Goal: Task Accomplishment & Management: Complete application form

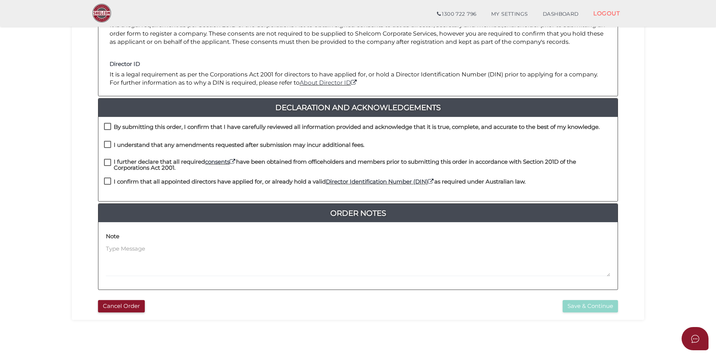
scroll to position [150, 0]
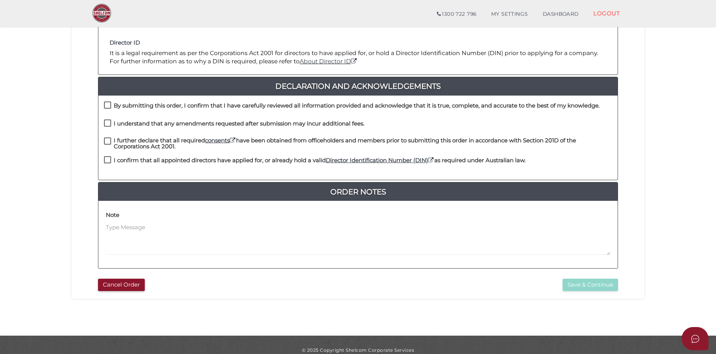
click at [107, 103] on label "By submitting this order, I confirm that I have carefully reviewed all informat…" at bounding box center [352, 107] width 496 height 9
checkbox input "true"
click at [107, 122] on label "I understand that any amendments requested after submission may incur additiona…" at bounding box center [234, 124] width 260 height 9
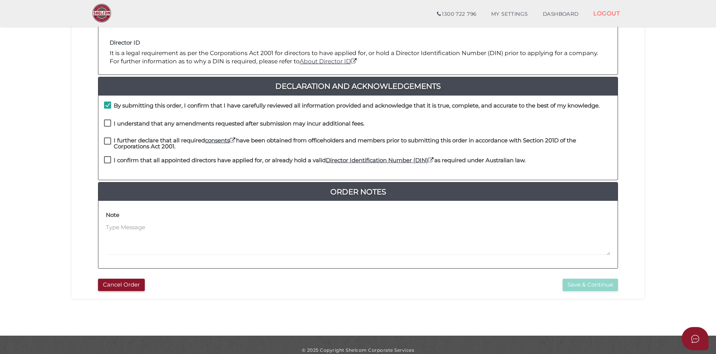
checkbox input "true"
click at [108, 140] on label "I further declare that all required consents have been obtained from officehold…" at bounding box center [358, 141] width 508 height 9
checkbox input "true"
click at [109, 159] on label "I confirm that all appointed directors have applied for, or already hold a vali…" at bounding box center [315, 161] width 422 height 9
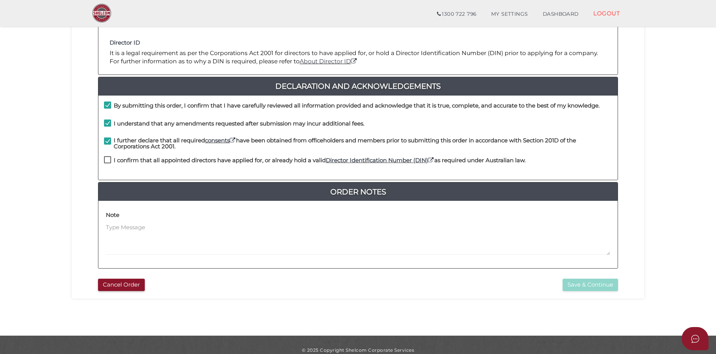
checkbox input "true"
click at [595, 285] on button "Save & Continue" at bounding box center [590, 284] width 55 height 12
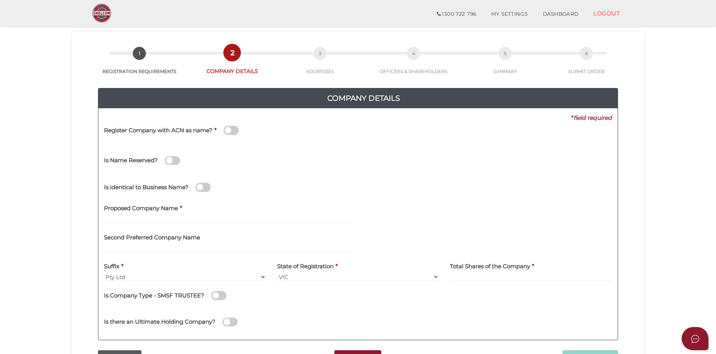
scroll to position [37, 0]
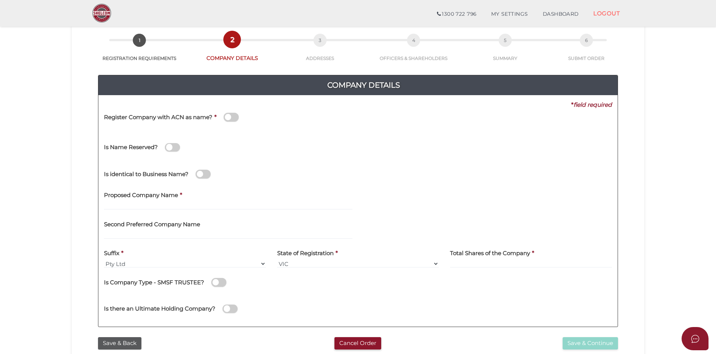
click at [183, 202] on div "Proposed Company Name *" at bounding box center [228, 198] width 248 height 24
click at [183, 203] on input "text" at bounding box center [228, 205] width 248 height 8
type input "LMCD Property Group"
type input "120"
click at [599, 345] on button "Save & Continue" at bounding box center [590, 343] width 55 height 12
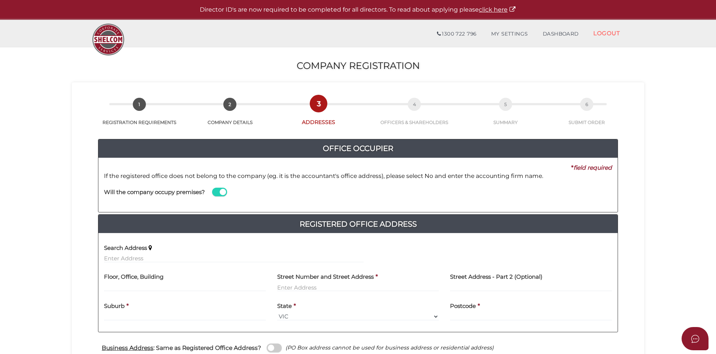
click at [225, 194] on span at bounding box center [219, 191] width 15 height 9
click at [0, 0] on input "checkbox" at bounding box center [0, 0] width 0 height 0
click at [396, 195] on label "Name of Office Occupier" at bounding box center [398, 187] width 69 height 15
click at [398, 201] on input at bounding box center [488, 199] width 248 height 8
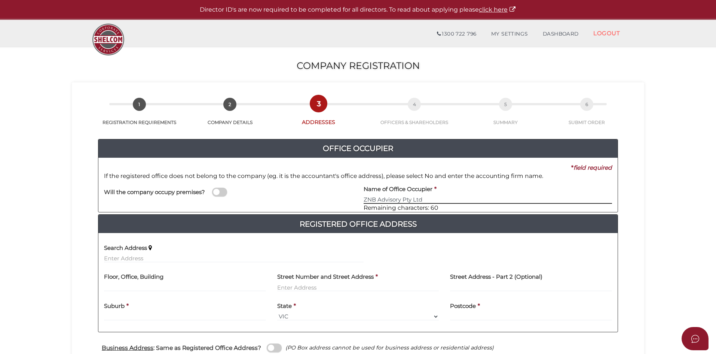
type input "ZNB Advisory Pty Ltd"
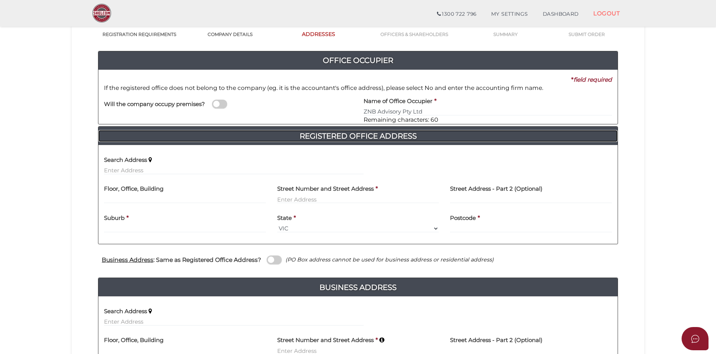
scroll to position [75, 0]
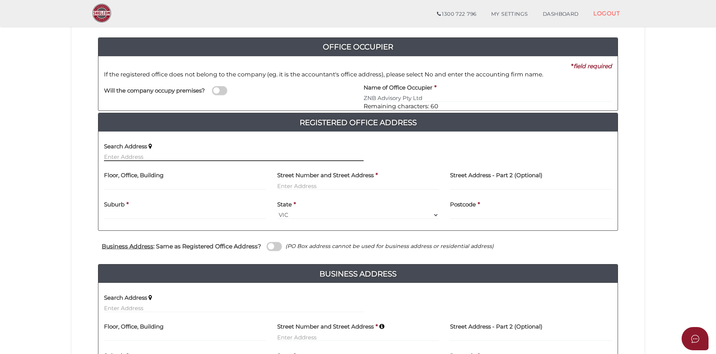
click at [202, 158] on input "text" at bounding box center [234, 157] width 260 height 8
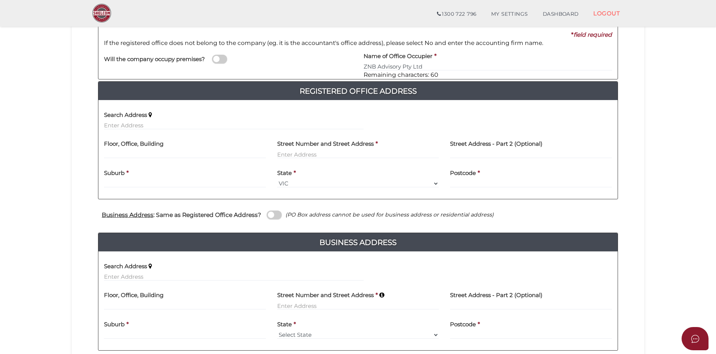
scroll to position [150, 0]
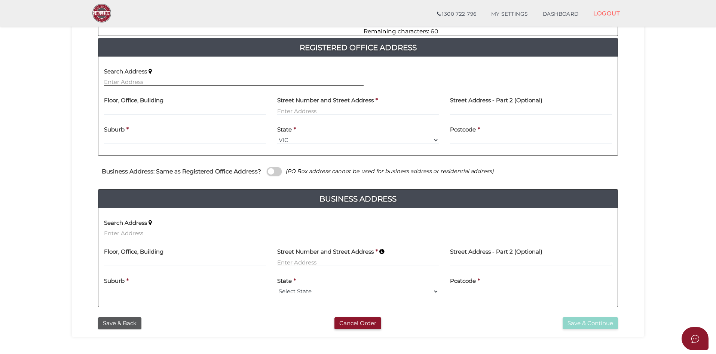
click at [147, 81] on input "text" at bounding box center [234, 82] width 260 height 8
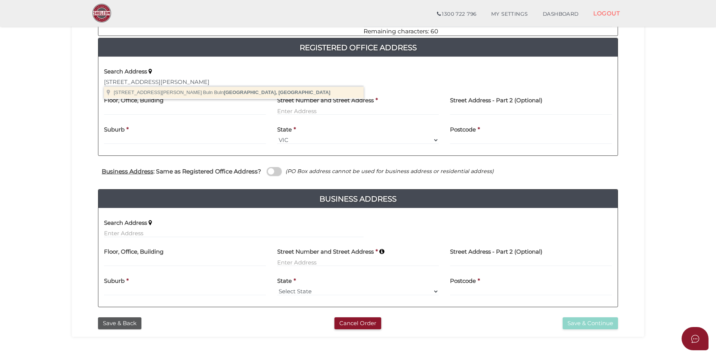
type input "76 Platts Rd, Buln Buln VIC, Australia"
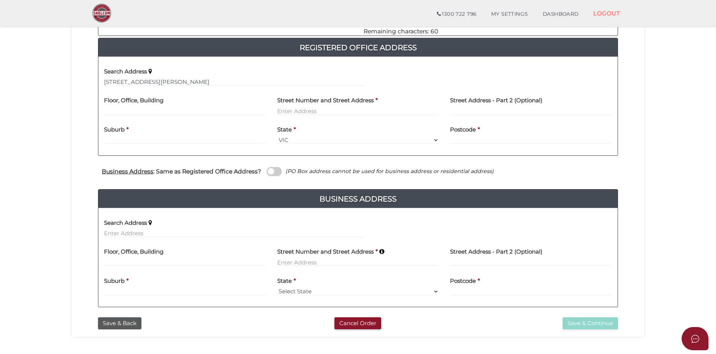
type input "[STREET_ADDRESS]"
type input "Buln Buln"
select select "VIC"
type input "3821"
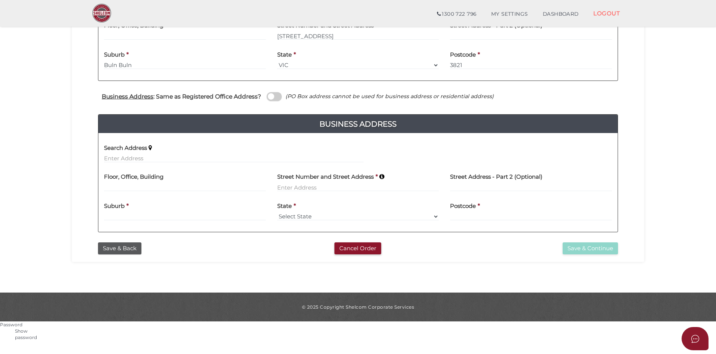
click at [222, 153] on div "Search Address" at bounding box center [234, 151] width 260 height 24
click at [220, 163] on div "Search Address" at bounding box center [233, 153] width 271 height 29
click at [211, 157] on input "text" at bounding box center [234, 158] width 260 height 8
click at [197, 156] on input "text" at bounding box center [234, 158] width 260 height 8
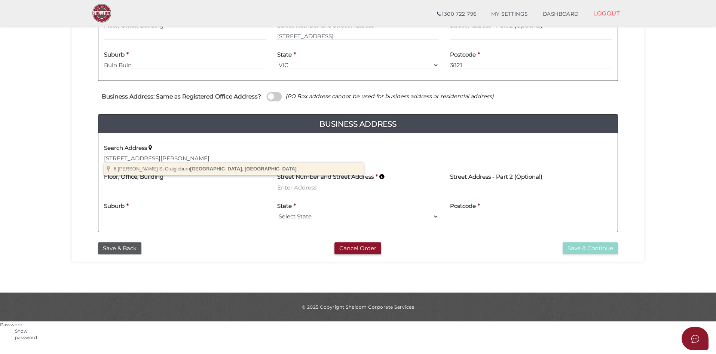
type input "6 Hennessy St, Craigieburn VIC, Australia"
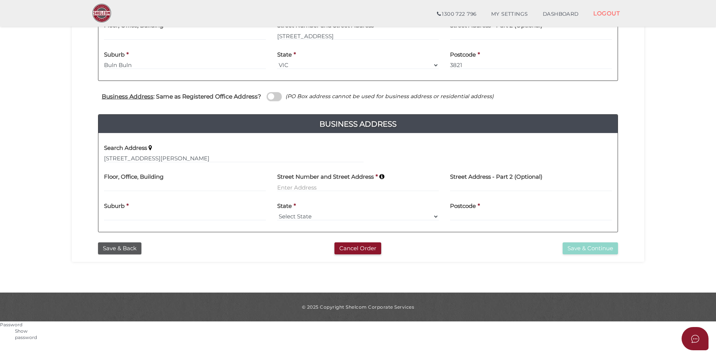
type input "[STREET_ADDRESS][PERSON_NAME]"
type input "Craigieburn"
select select "VIC"
type input "3064"
click at [602, 253] on button "Save & Continue" at bounding box center [590, 248] width 55 height 12
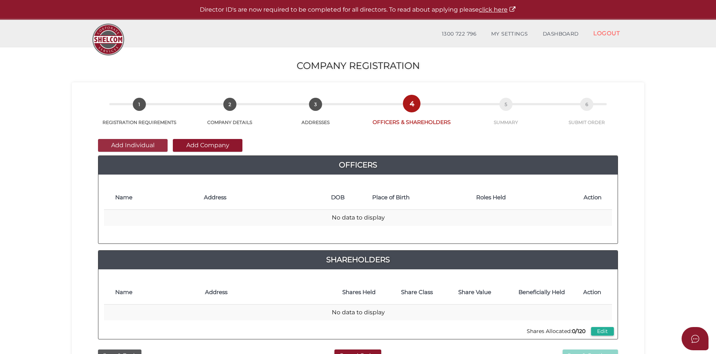
click at [154, 147] on button "Add Individual" at bounding box center [133, 145] width 70 height 13
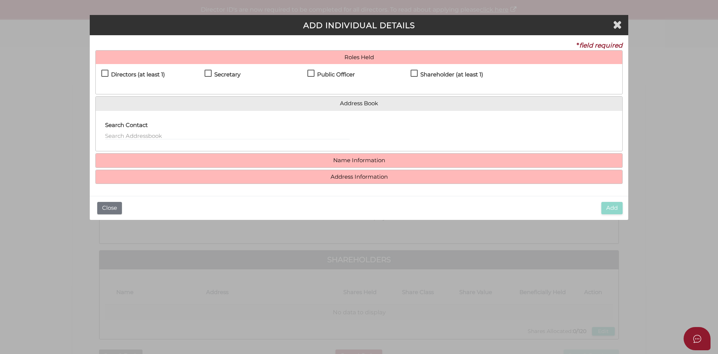
click at [148, 71] on h4 "Directors (at least 1)" at bounding box center [138, 74] width 54 height 6
checkbox input "true"
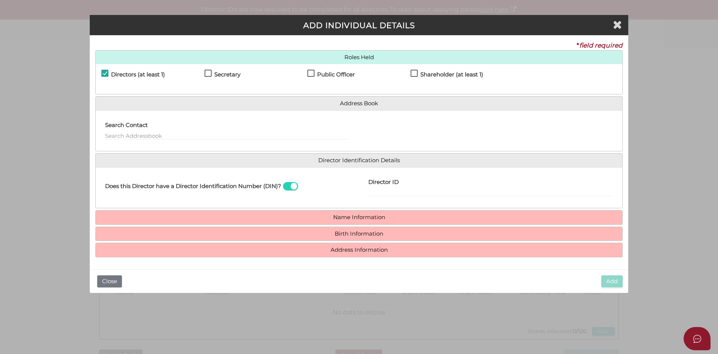
click at [216, 71] on h4 "Secretary" at bounding box center [227, 74] width 26 height 6
checkbox input "true"
click at [338, 76] on h4 "Public Officer" at bounding box center [336, 74] width 38 height 6
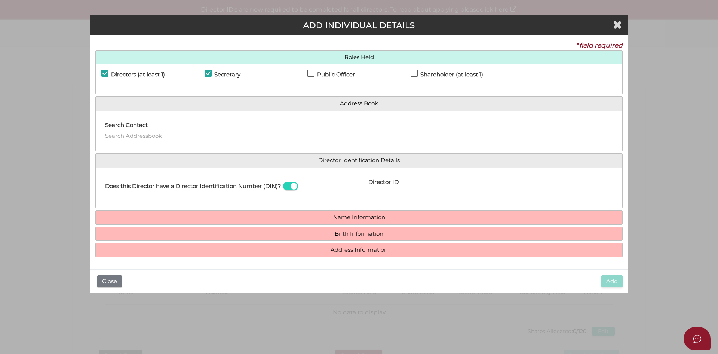
checkbox input "true"
click at [435, 77] on h4 "Shareholder (at least 1)" at bounding box center [452, 74] width 63 height 6
checkbox input "true"
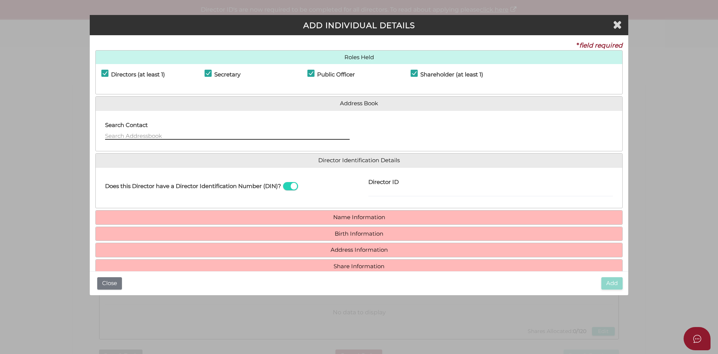
click at [207, 135] on input "text" at bounding box center [227, 135] width 245 height 8
click at [161, 134] on input "Rosa" at bounding box center [227, 135] width 245 height 8
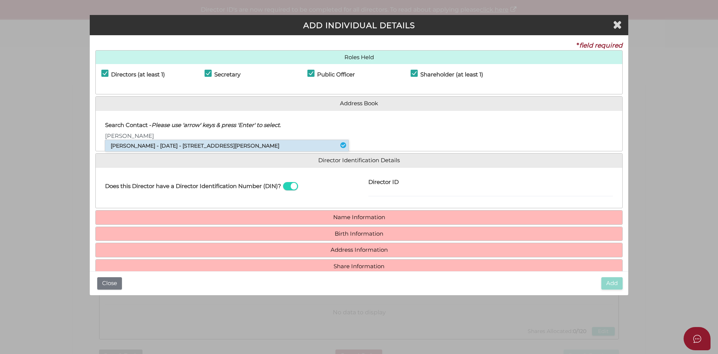
click at [163, 143] on li "Rosario Caporale - 21/07/1977 - 15 Karen Street, Highett, VIC, 3190" at bounding box center [227, 145] width 244 height 11
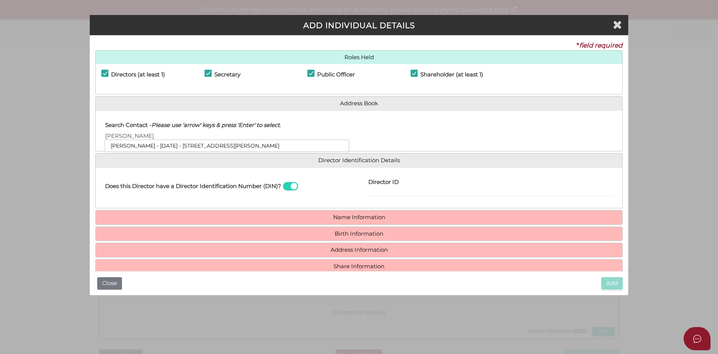
type input "Rosario"
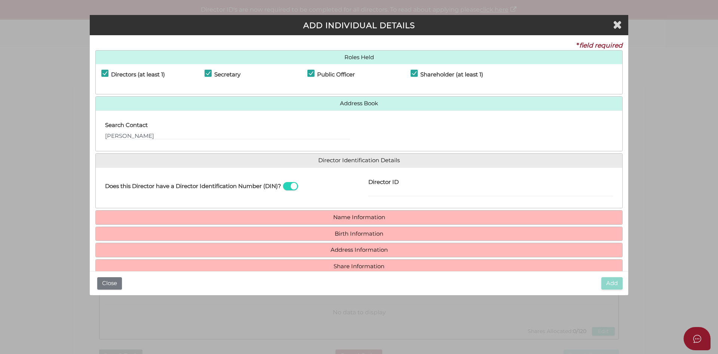
type input "Rosario"
type input "Caporale"
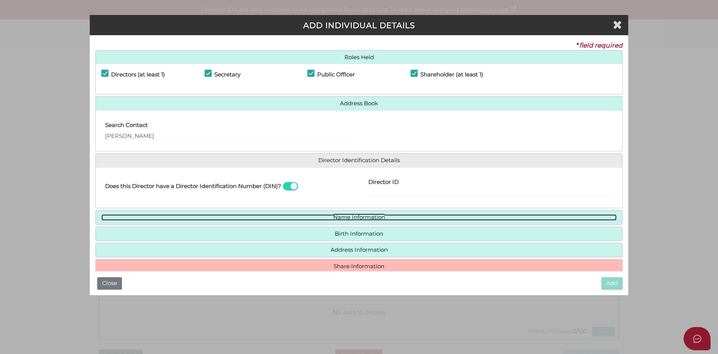
click at [361, 220] on link "Name Information" at bounding box center [359, 217] width 516 height 6
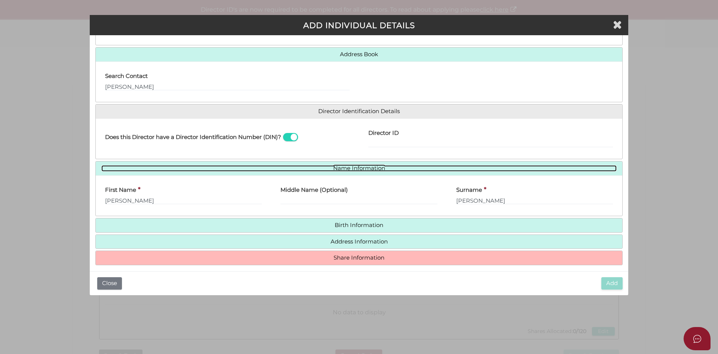
scroll to position [55, 0]
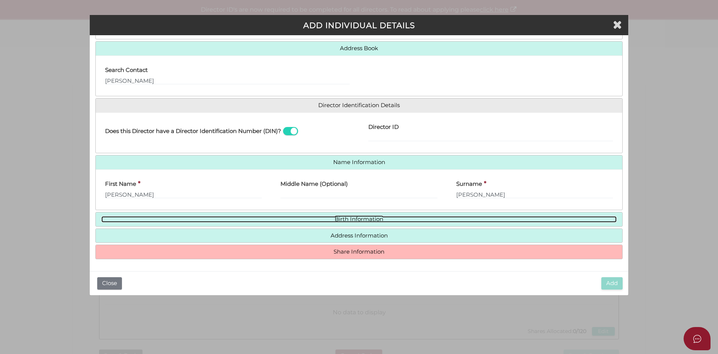
click at [361, 220] on link "Birth Information" at bounding box center [359, 219] width 516 height 6
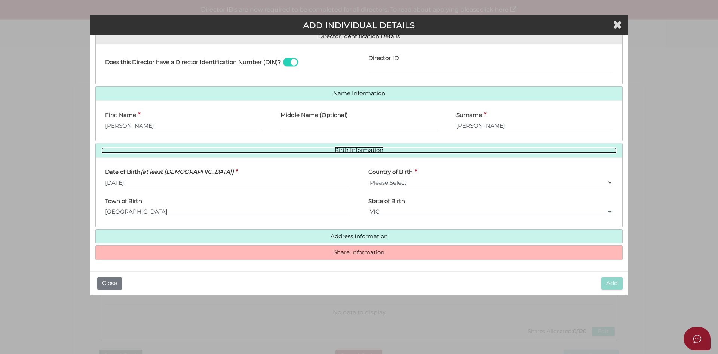
scroll to position [125, 0]
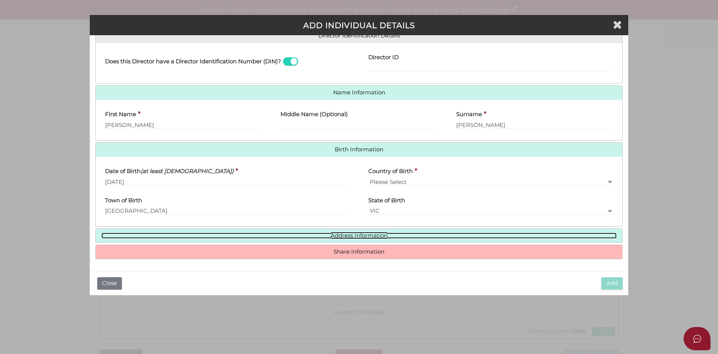
click at [363, 238] on link "Address Information" at bounding box center [359, 235] width 516 height 6
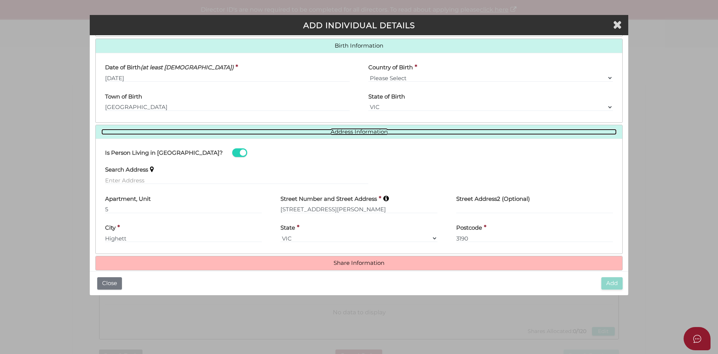
scroll to position [237, 0]
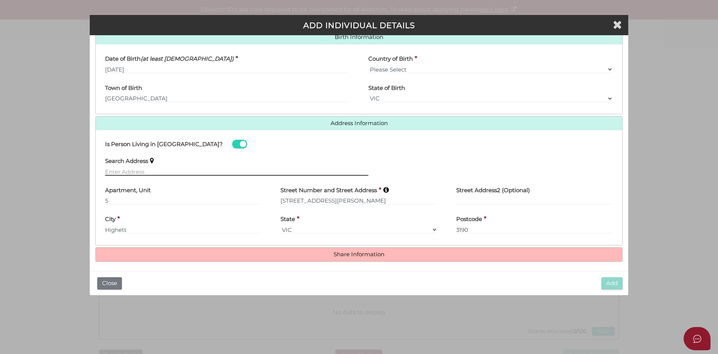
click at [175, 173] on input "text" at bounding box center [236, 171] width 263 height 8
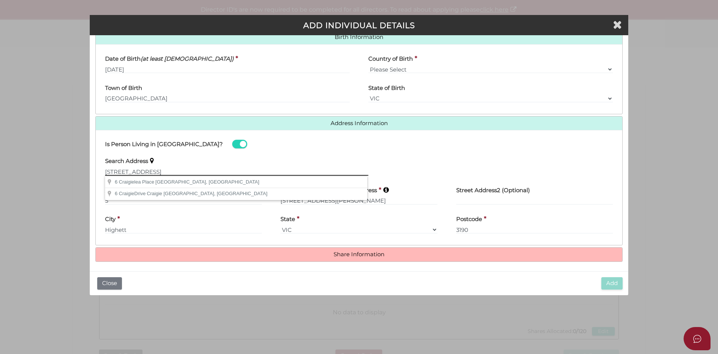
drag, startPoint x: 194, startPoint y: 171, endPoint x: 19, endPoint y: 178, distance: 174.9
click at [19, 178] on div "Pty Ltd ADD INDIVIDUAL DETAILS * field required Roles Held Directors (at least …" at bounding box center [359, 177] width 718 height 354
paste input "Hennessy St CRAIGIEBURN"
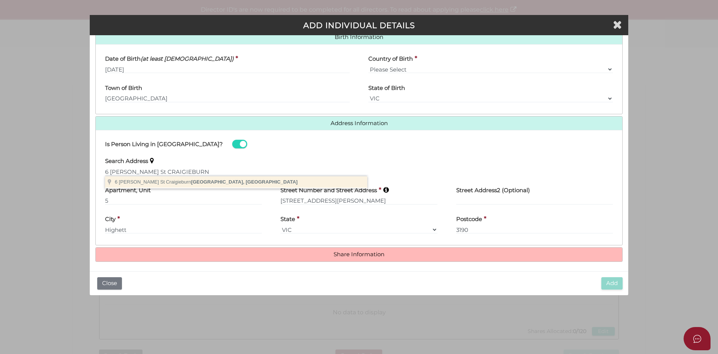
type input "6 Hennessy St, Craigieburn VIC, Australia"
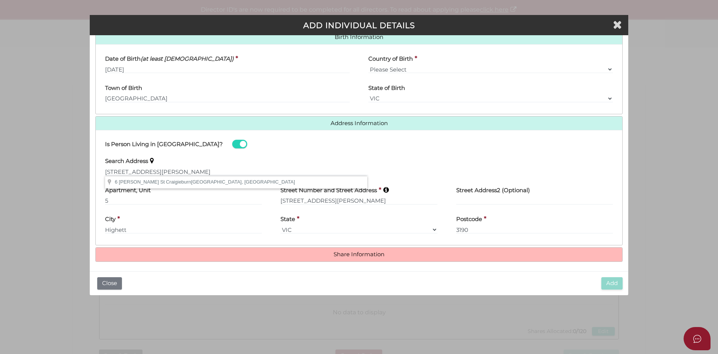
type input "6 Hennessy Street"
type input "Craigieburn"
select select "VIC"
type input "3064"
click at [351, 250] on h4 "Share Information" at bounding box center [359, 254] width 527 height 14
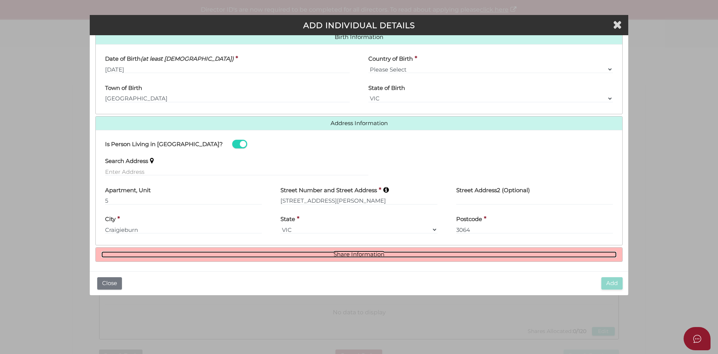
click at [358, 254] on link "Share Information" at bounding box center [359, 254] width 516 height 6
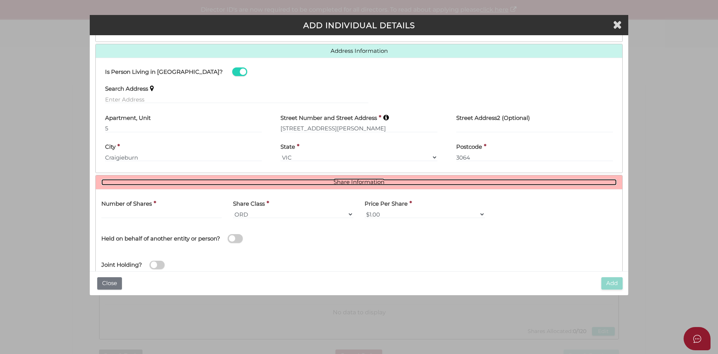
scroll to position [331, 0]
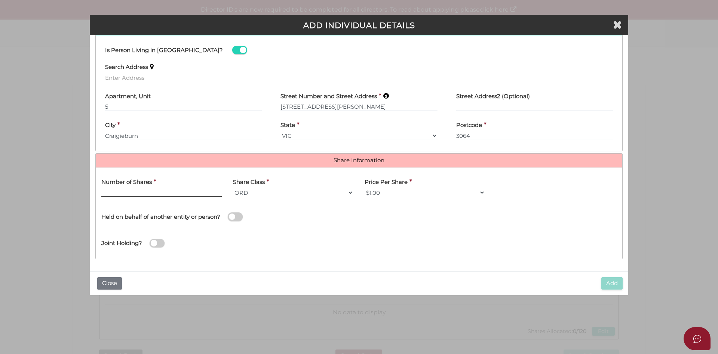
click at [133, 190] on input "text" at bounding box center [161, 192] width 120 height 8
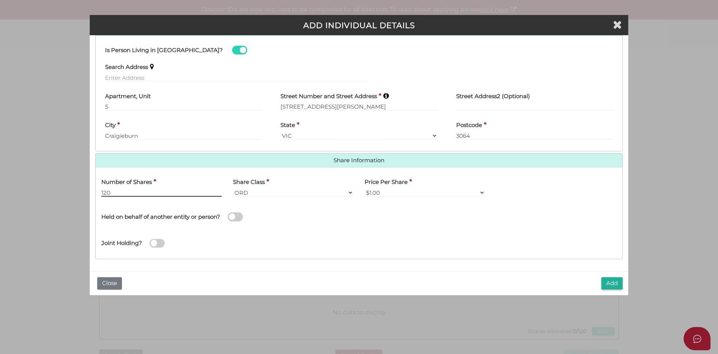
type input "120"
click at [241, 216] on span at bounding box center [235, 216] width 15 height 9
click at [0, 0] on input "checkbox" at bounding box center [0, 0] width 0 height 0
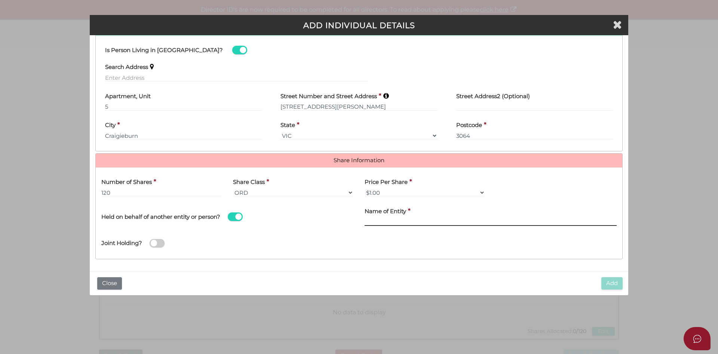
click at [458, 219] on input "Name of Entity" at bounding box center [491, 221] width 252 height 8
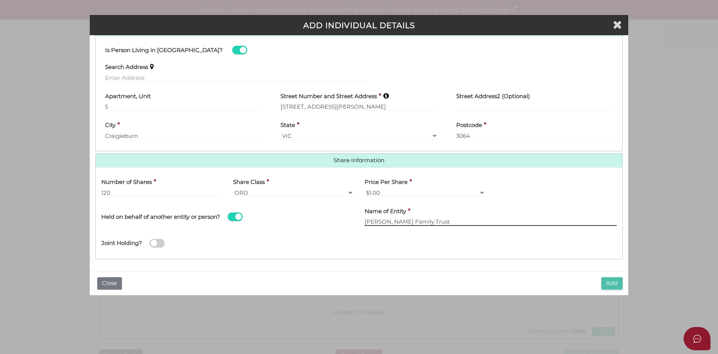
type input "LMCD Caporale Family Trust"
click at [611, 282] on button "Add" at bounding box center [612, 283] width 21 height 12
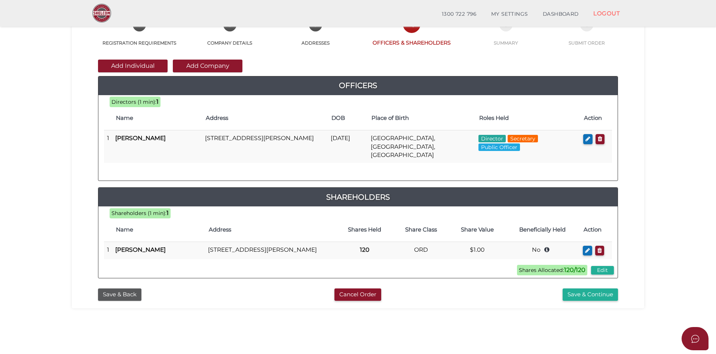
scroll to position [75, 0]
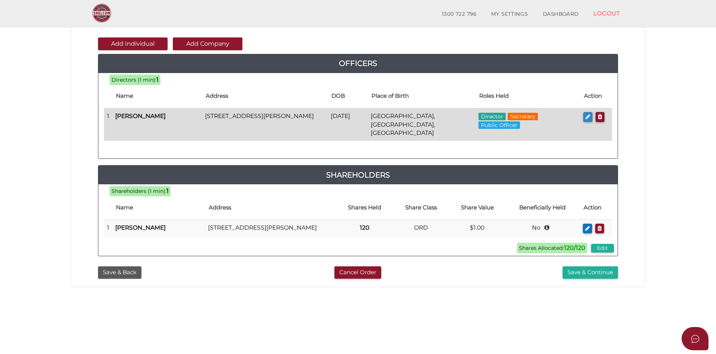
click at [584, 120] on button "button" at bounding box center [587, 117] width 9 height 10
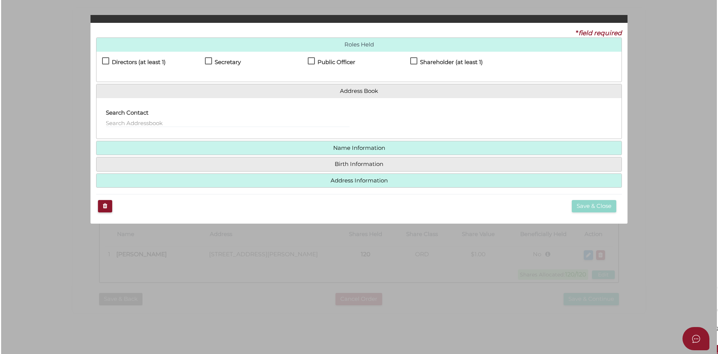
scroll to position [0, 0]
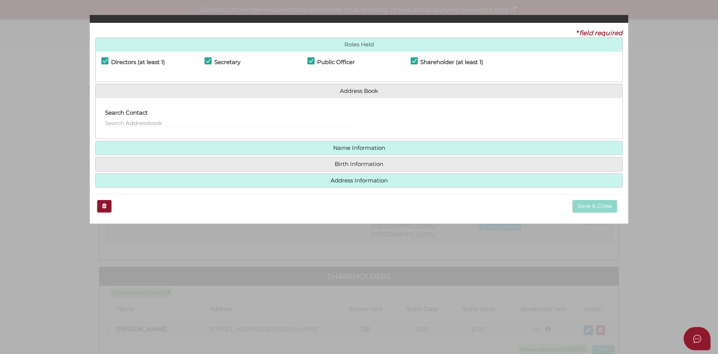
checkbox input "true"
type input "0"
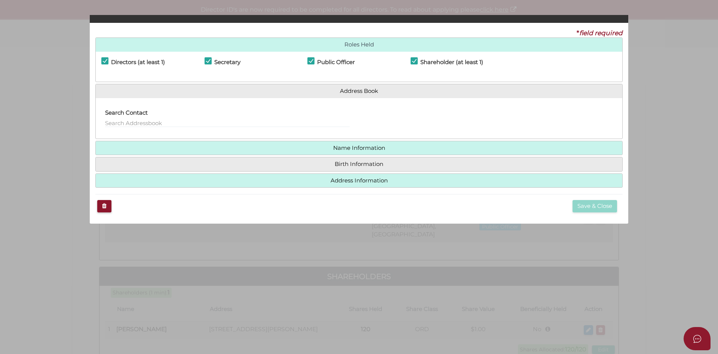
type input "5"
type input "[STREET_ADDRESS][PERSON_NAME]"
type input "Craigieburn"
type input "3064"
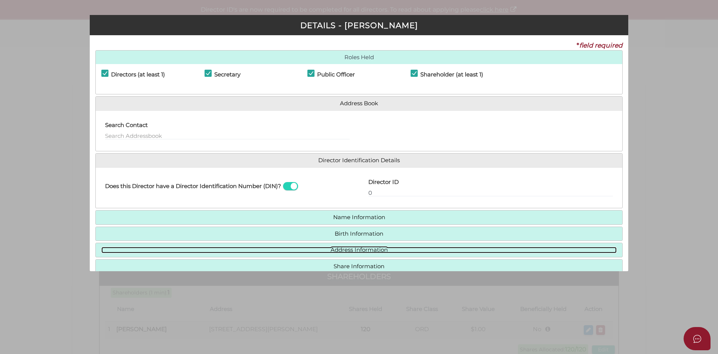
click at [343, 247] on link "Address Information" at bounding box center [359, 250] width 516 height 6
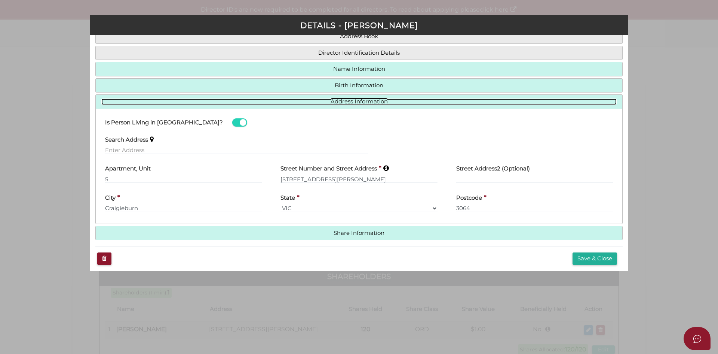
scroll to position [72, 0]
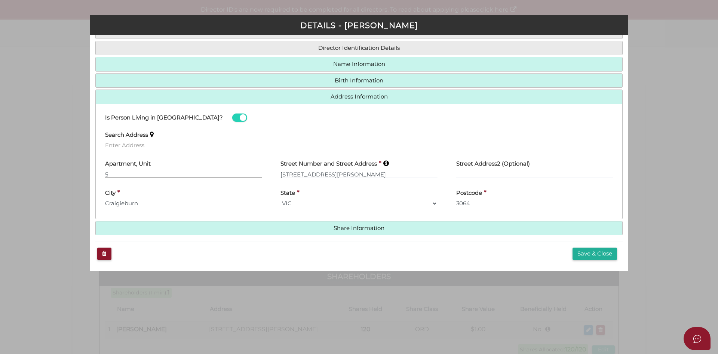
click at [167, 172] on input "5" at bounding box center [183, 174] width 157 height 8
click at [592, 251] on button "Save & Close" at bounding box center [595, 253] width 45 height 12
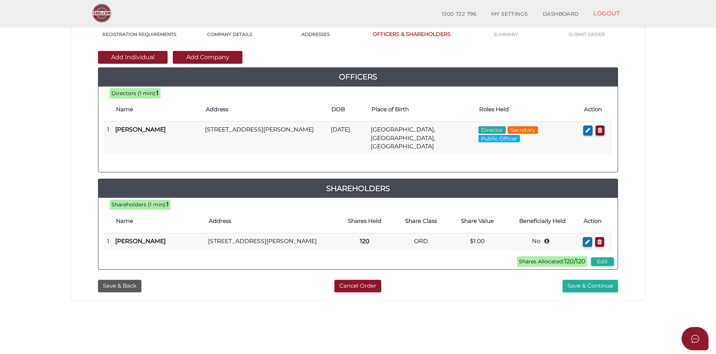
scroll to position [75, 0]
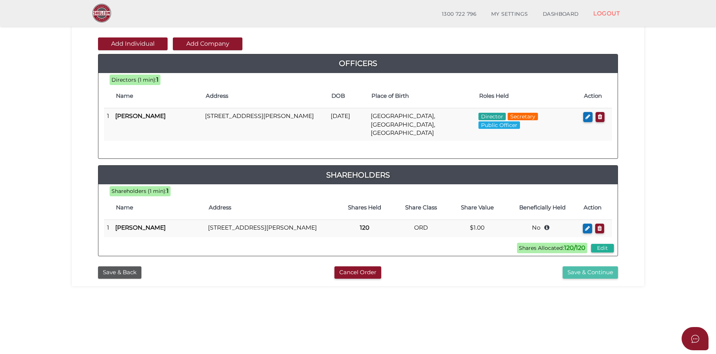
click at [604, 274] on button "Save & Continue" at bounding box center [590, 272] width 55 height 12
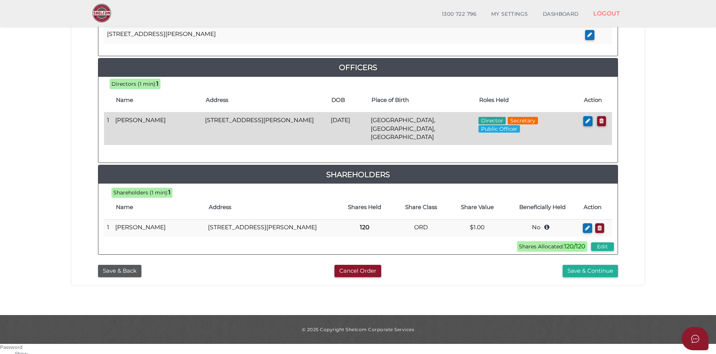
scroll to position [337, 0]
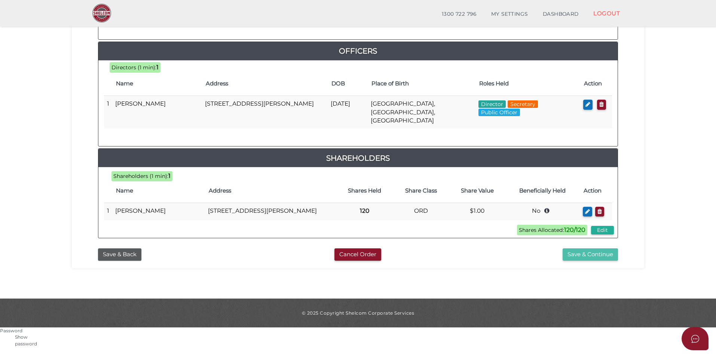
click at [580, 251] on button "Save & Continue" at bounding box center [590, 254] width 55 height 12
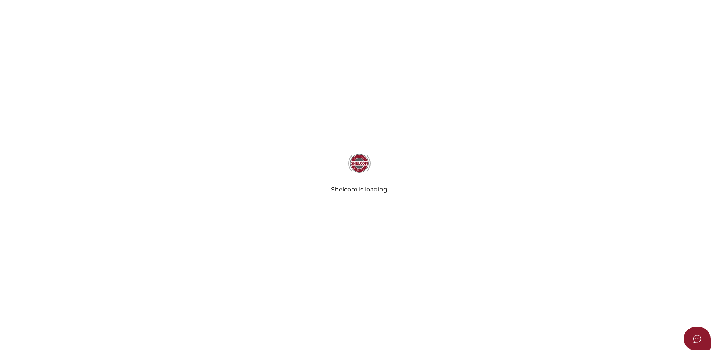
radio input "true"
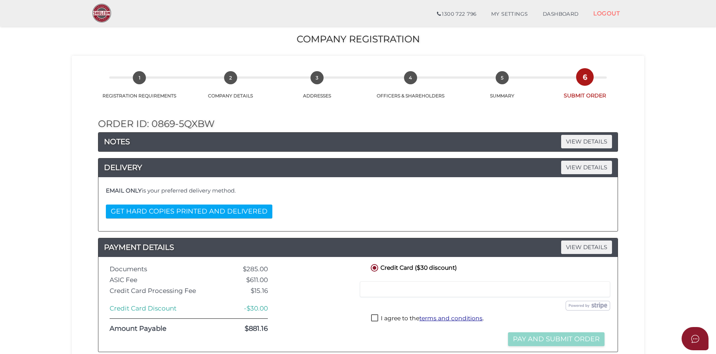
scroll to position [112, 0]
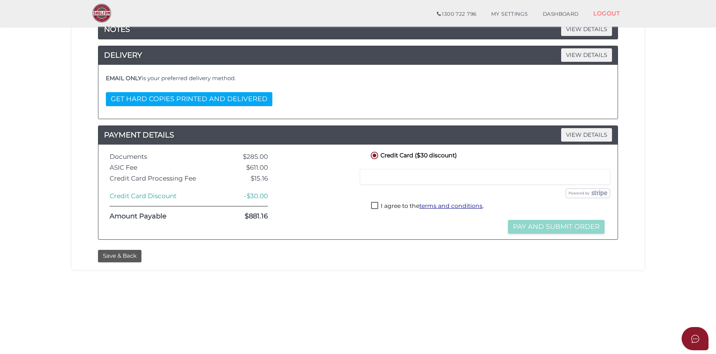
click at [406, 170] on div at bounding box center [485, 177] width 250 height 16
click at [375, 207] on label "I agree to the terms and conditions ." at bounding box center [427, 206] width 113 height 9
checkbox input "true"
click at [558, 226] on button "Pay and Submit Order" at bounding box center [556, 227] width 97 height 14
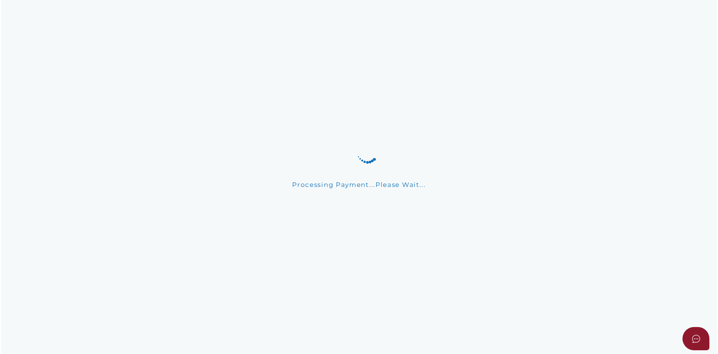
scroll to position [0, 0]
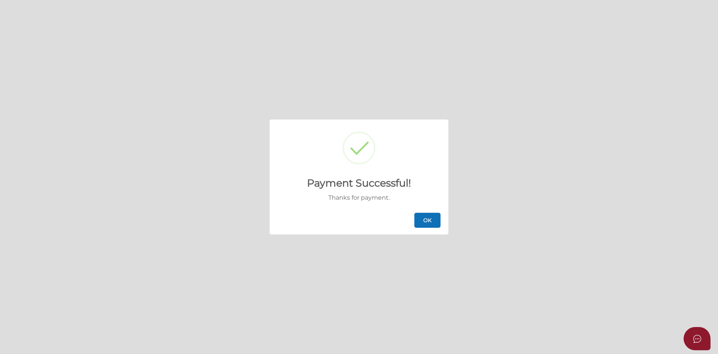
click at [435, 219] on button "OK" at bounding box center [428, 220] width 26 height 15
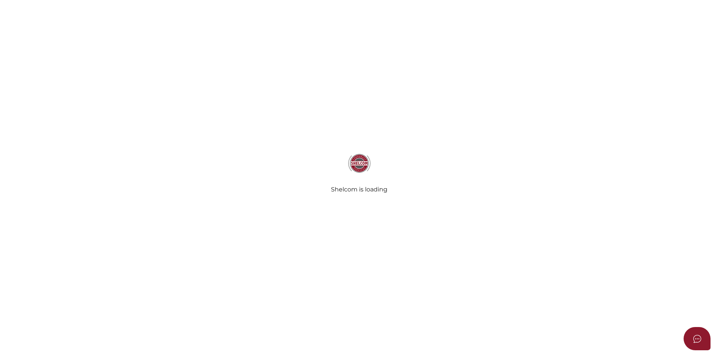
select select
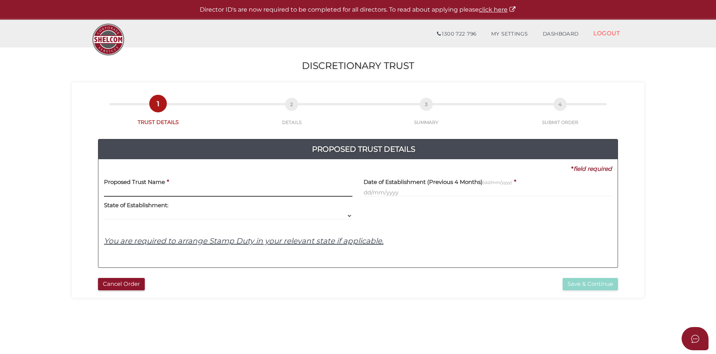
click at [165, 195] on input "text" at bounding box center [228, 192] width 248 height 8
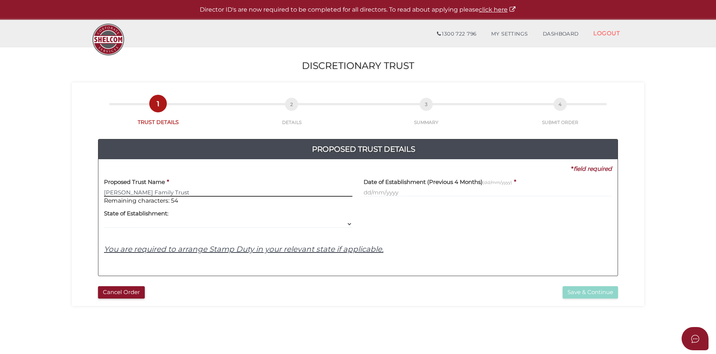
type input "LMCD Caporale Family Trust"
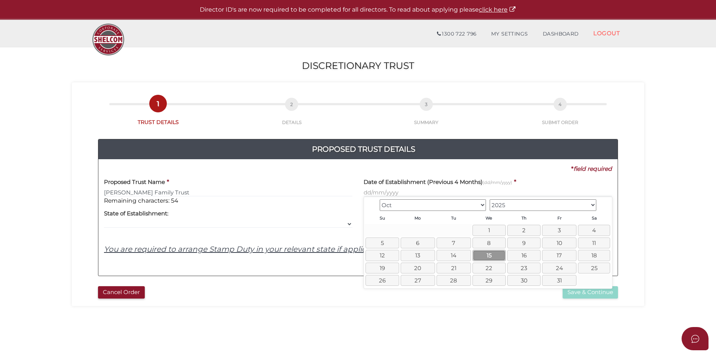
click at [489, 254] on link "15" at bounding box center [489, 255] width 33 height 11
type input "15/10/2025"
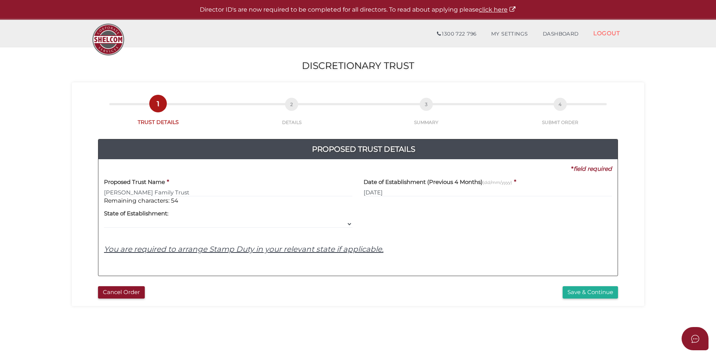
click at [198, 221] on div "Yes No No State of Establishment: VIC ACT NSW NT QLD TAS WA SA" at bounding box center [228, 217] width 248 height 24
click at [198, 222] on select "VIC ACT NSW NT QLD TAS WA SA" at bounding box center [228, 224] width 248 height 8
select select "VIC"
click at [104, 220] on select "VIC ACT NSW NT QLD TAS WA SA" at bounding box center [228, 224] width 248 height 8
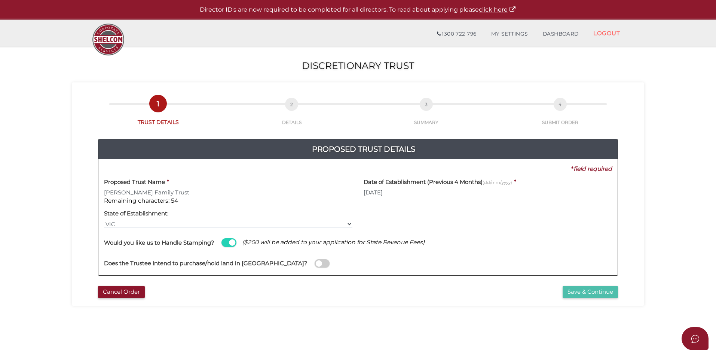
click at [601, 290] on button "Save & Continue" at bounding box center [590, 291] width 55 height 12
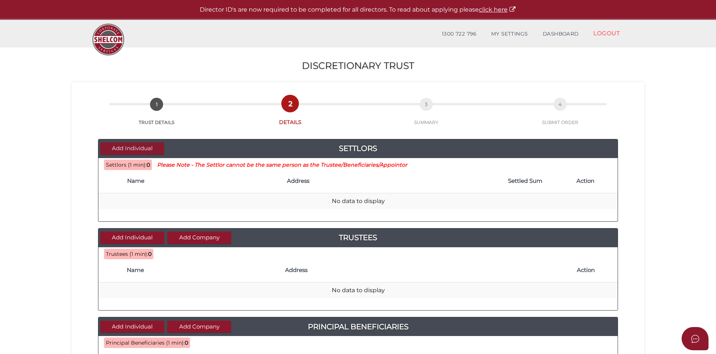
click at [149, 149] on button "Add Individual" at bounding box center [132, 148] width 64 height 12
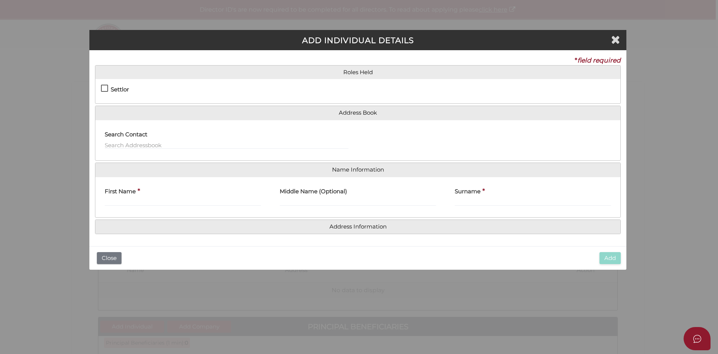
click at [114, 83] on div "Settlor Trustee Principal Beneficiary Appointor Additional Beneficiary" at bounding box center [357, 91] width 525 height 24
click at [114, 85] on div "Settlor Trustee Principal Beneficiary Appointor Additional Beneficiary" at bounding box center [357, 91] width 525 height 24
click at [114, 86] on h4 "Settlor" at bounding box center [120, 89] width 18 height 6
checkbox input "true"
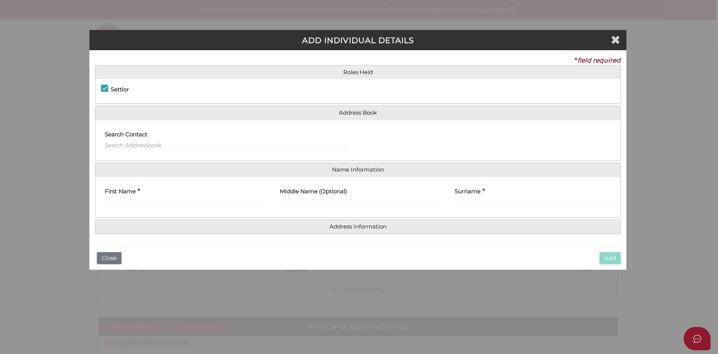
type input "10"
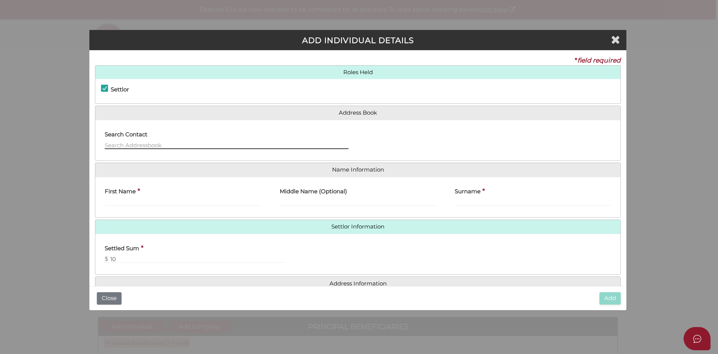
click at [127, 146] on input "text" at bounding box center [227, 145] width 244 height 8
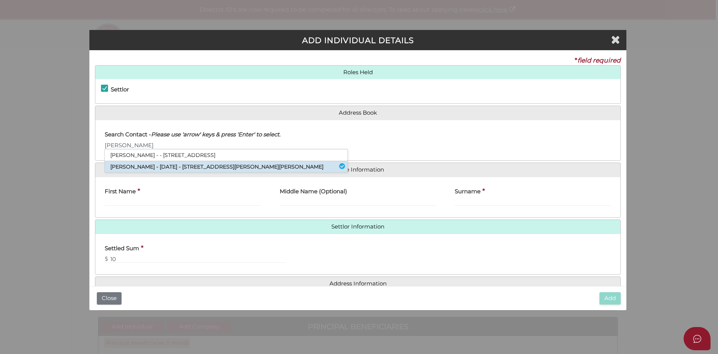
click at [178, 165] on li "Paul Anthony Fielden - 24/03/1984 - 89 Jackson Drive, Drouin, VIC, 3818" at bounding box center [226, 166] width 243 height 11
type input "[PERSON_NAME]"
type input "Anthony"
type input "Fielden"
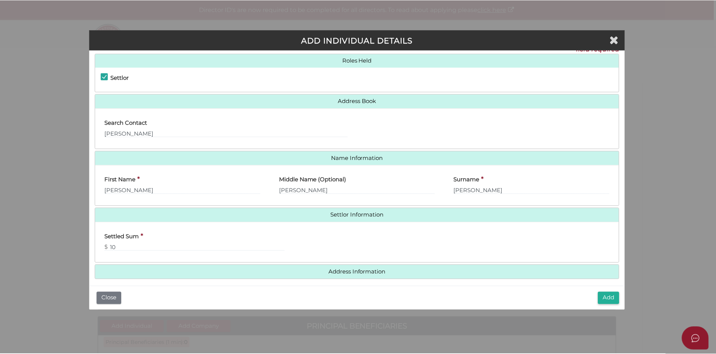
scroll to position [17, 0]
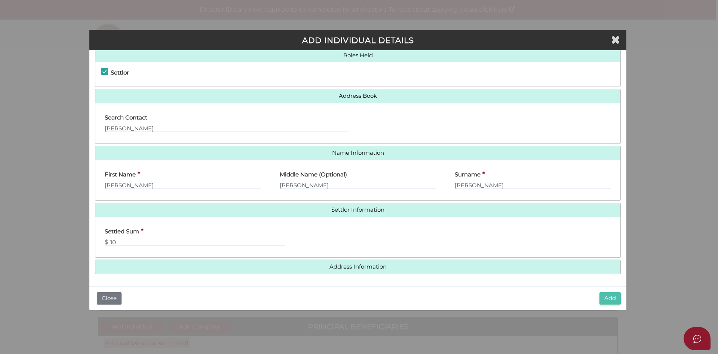
click at [616, 300] on button "Add" at bounding box center [610, 298] width 21 height 12
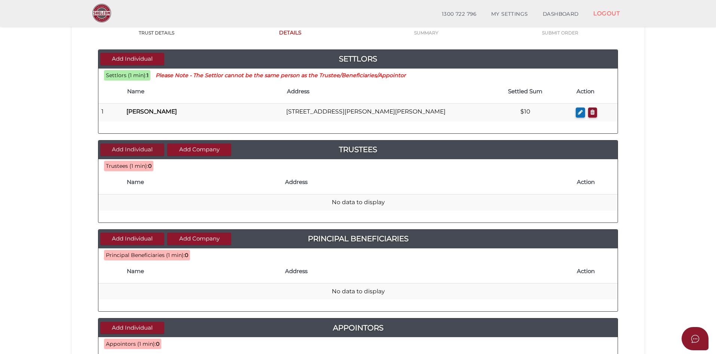
scroll to position [75, 0]
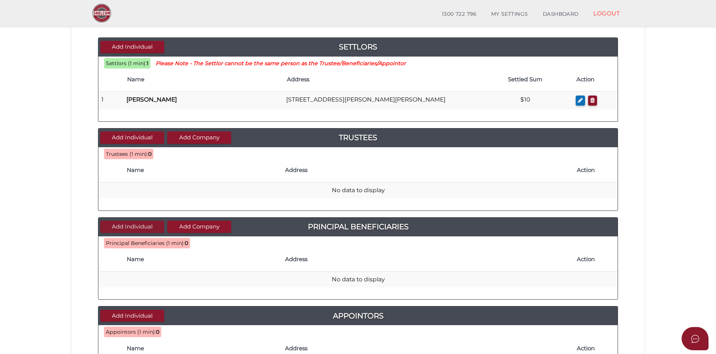
click at [144, 223] on button "Add Individual" at bounding box center [132, 226] width 64 height 12
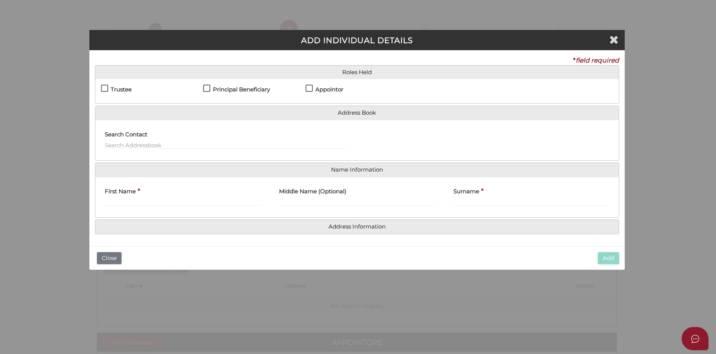
scroll to position [0, 0]
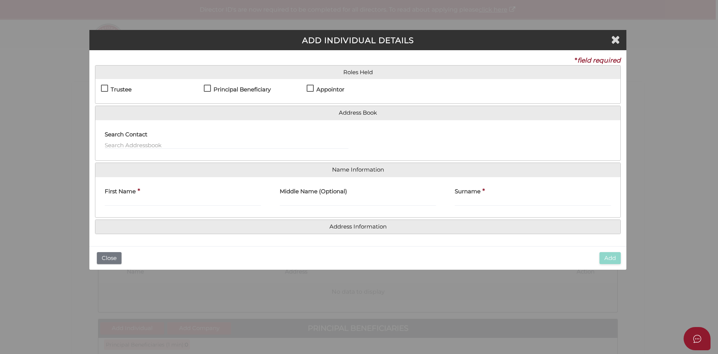
click at [120, 88] on h4 "Trustee" at bounding box center [121, 89] width 21 height 6
checkbox input "true"
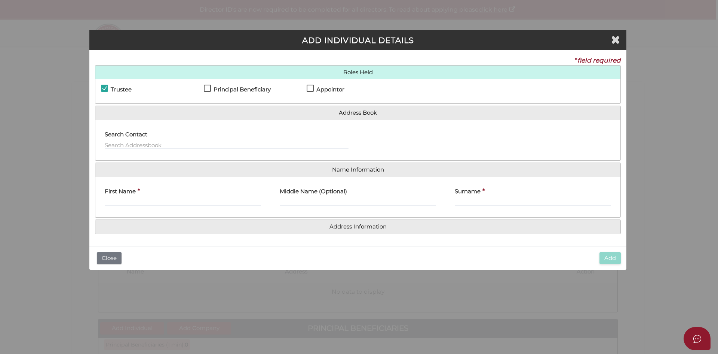
click at [208, 93] on label "Principal Beneficiary" at bounding box center [237, 90] width 67 height 9
checkbox input "true"
drag, startPoint x: 336, startPoint y: 89, endPoint x: 327, endPoint y: 98, distance: 12.7
click at [336, 89] on h4 "Appointor" at bounding box center [331, 89] width 28 height 6
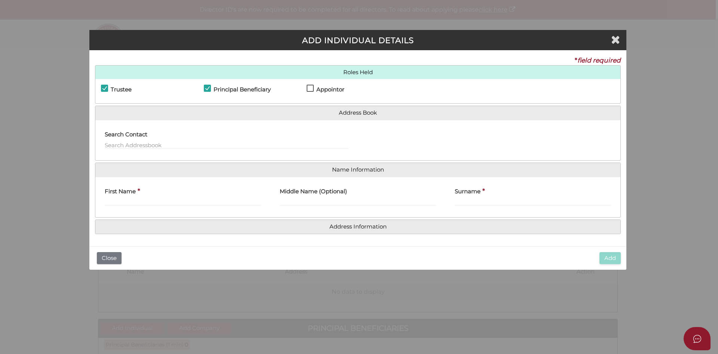
checkbox input "true"
click at [265, 141] on input "text" at bounding box center [227, 145] width 244 height 8
click at [169, 146] on input "[PERSON_NAME]" at bounding box center [227, 145] width 244 height 8
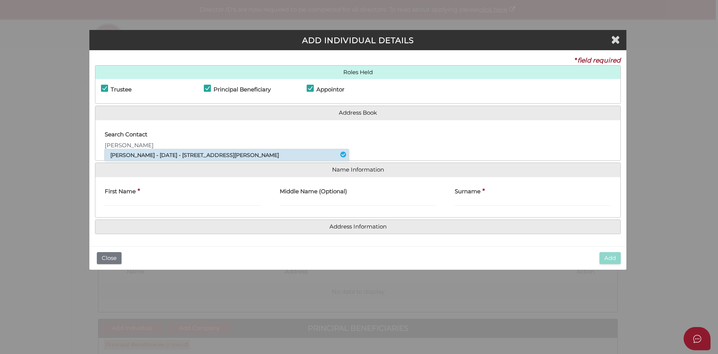
click at [172, 158] on li "Rosario Caporale - 21/07/1977 - 15 Karen Street, Highett, VIC, 3190" at bounding box center [227, 154] width 244 height 11
type input "Rosario"
type input "Caporale"
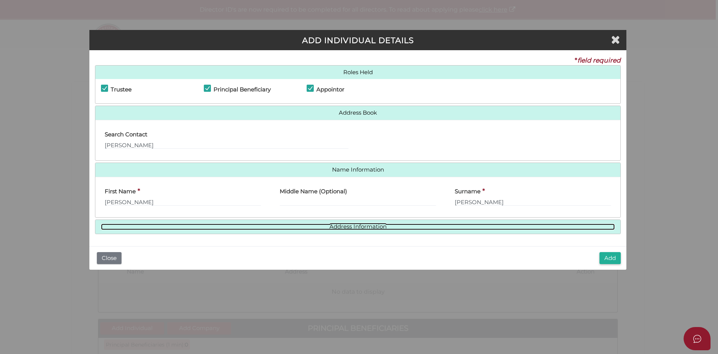
click at [362, 224] on link "Address Information" at bounding box center [358, 226] width 514 height 6
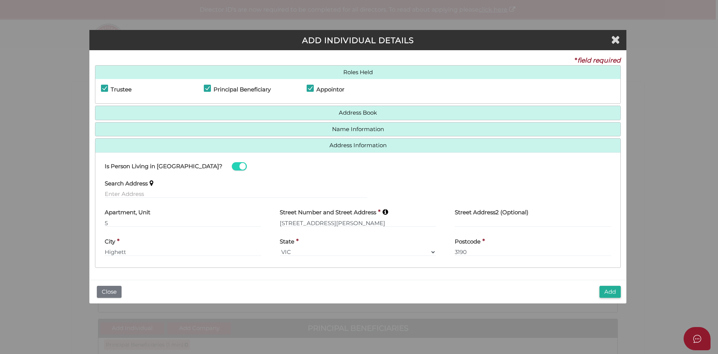
click at [128, 218] on label "Apartment, Unit" at bounding box center [128, 211] width 46 height 15
click at [125, 222] on input "5" at bounding box center [183, 223] width 156 height 8
type input "6 Henessey st craig"
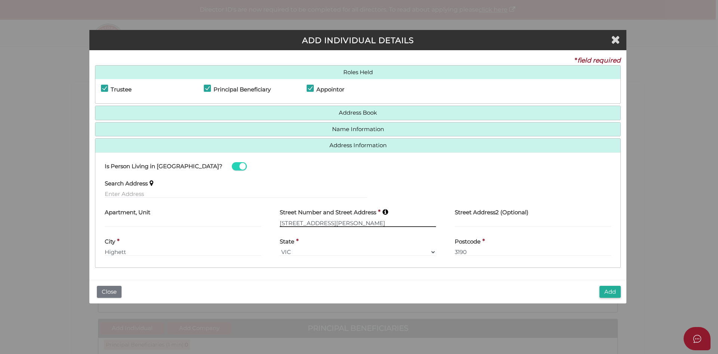
drag, startPoint x: 232, startPoint y: 216, endPoint x: 192, endPoint y: 216, distance: 39.3
click at [192, 216] on div "Apartment, Unit Street Number and Street Address * 6 Henessey st craig Street A…" at bounding box center [357, 218] width 525 height 29
paste input "text"
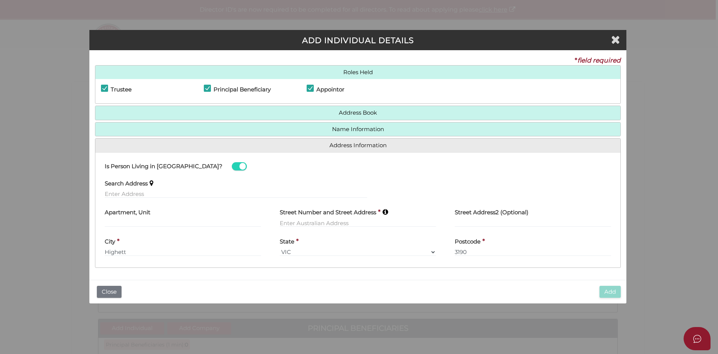
click at [339, 216] on label "Street Number and Street Address" at bounding box center [328, 211] width 97 height 15
click at [342, 221] on input "text" at bounding box center [358, 223] width 156 height 8
paste input "6 [PERSON_NAME] St CRAIGIEBURN"
type input "6 [PERSON_NAME] St CRAIGIEBURN"
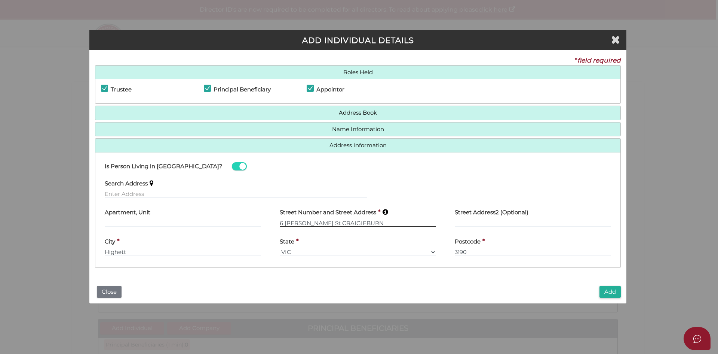
drag, startPoint x: 366, startPoint y: 222, endPoint x: 156, endPoint y: 226, distance: 210.3
click at [156, 225] on div "Apartment, Unit Street Number and Street Address * 6 Hennessy St CRAIGIEBURN St…" at bounding box center [357, 218] width 525 height 29
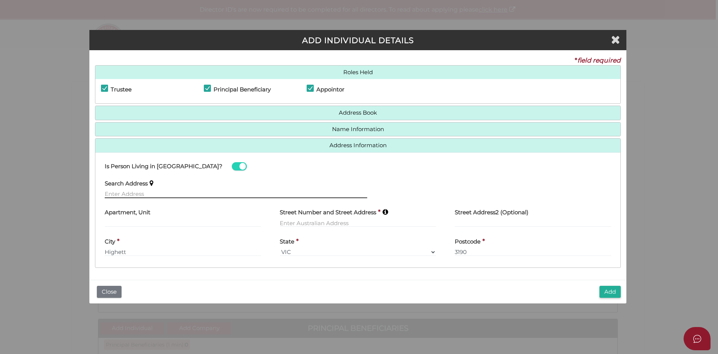
click at [164, 192] on input "text" at bounding box center [236, 194] width 263 height 8
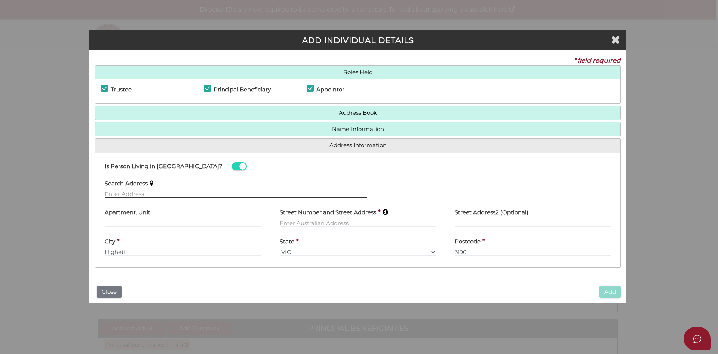
paste input "6 [PERSON_NAME] St CRAIGIEBURN"
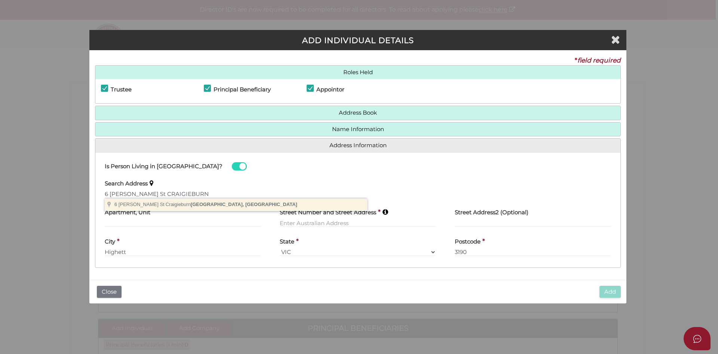
type input "[STREET_ADDRESS][PERSON_NAME]"
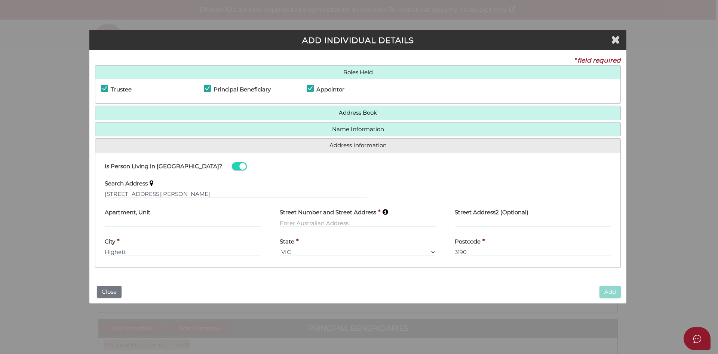
type input "[STREET_ADDRESS][PERSON_NAME]"
type input "Craigieburn"
select select "VIC"
type input "3064"
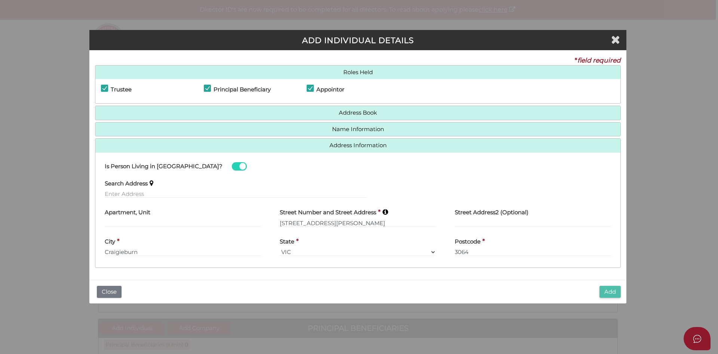
click at [616, 291] on button "Add" at bounding box center [610, 291] width 21 height 12
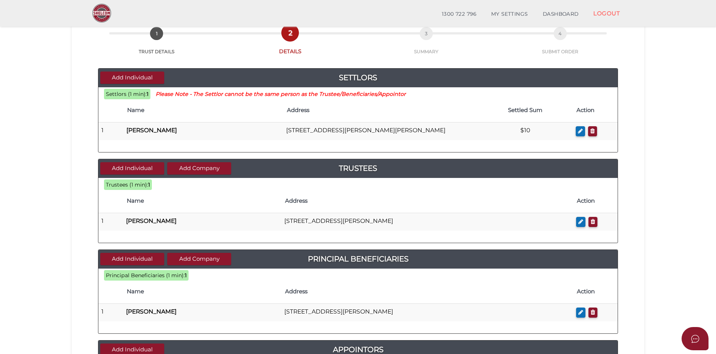
scroll to position [37, 0]
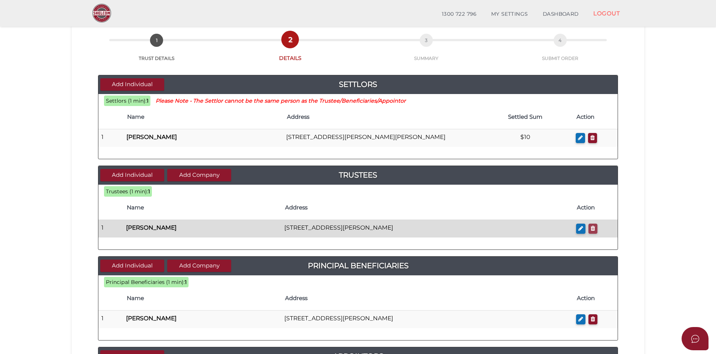
click at [592, 226] on icon "button" at bounding box center [593, 228] width 4 height 6
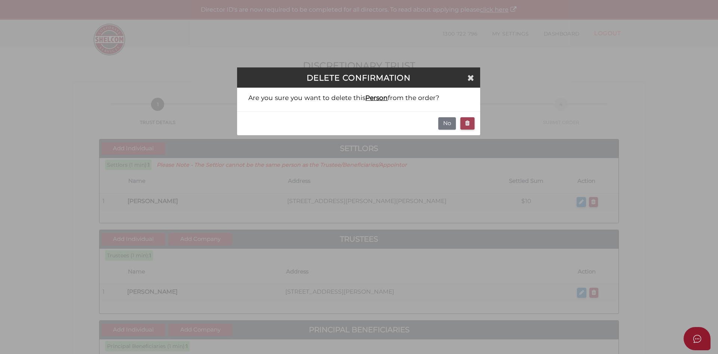
click at [467, 125] on icon "button" at bounding box center [467, 123] width 4 height 6
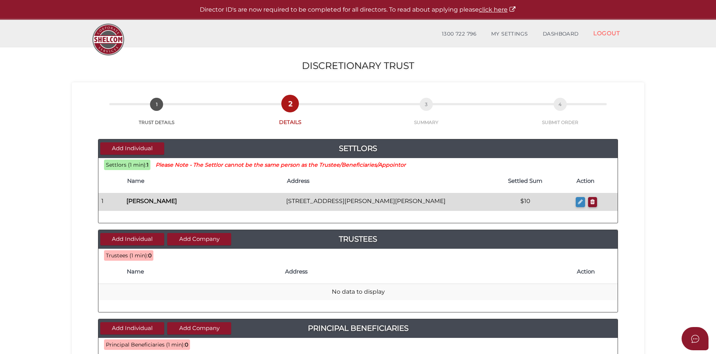
click at [580, 202] on icon "button" at bounding box center [580, 202] width 5 height 6
checkbox input "true"
type input "[PERSON_NAME]"
type input "Anthony"
type input "Fielden"
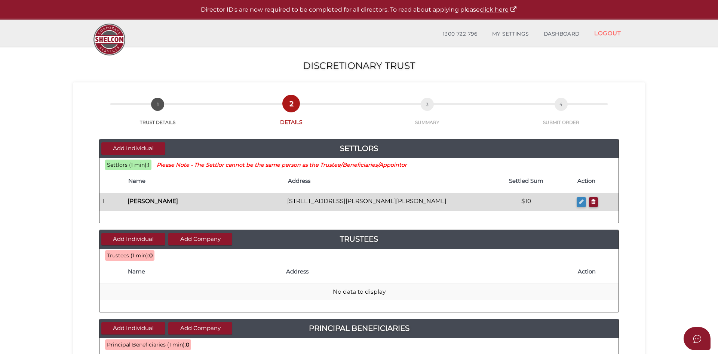
type input "10"
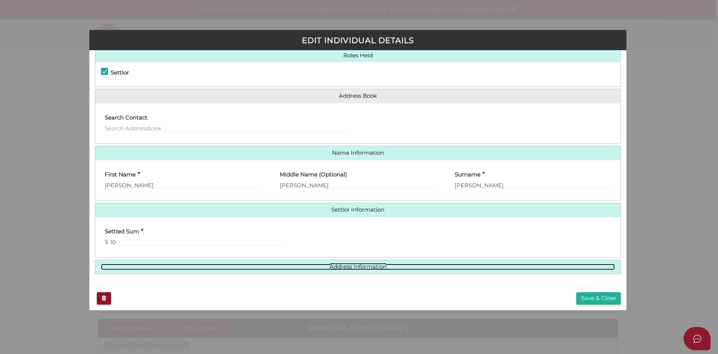
click at [373, 269] on link "Address Information" at bounding box center [358, 266] width 514 height 6
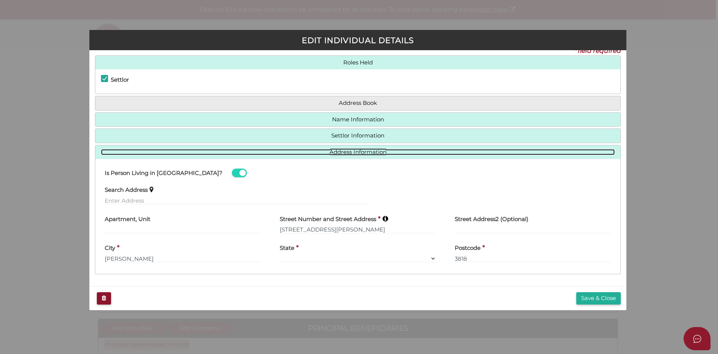
scroll to position [10, 0]
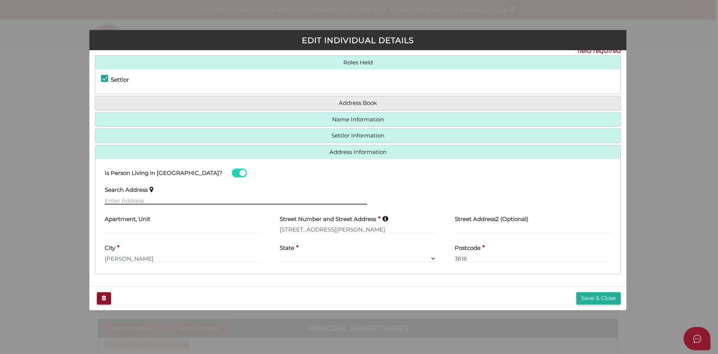
click at [137, 202] on input "text" at bounding box center [236, 200] width 263 height 8
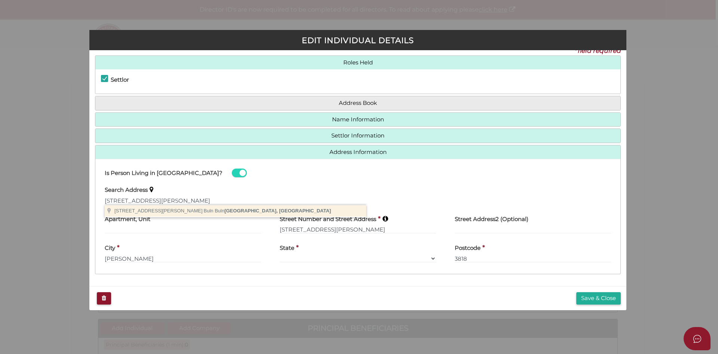
type input "76 Platts Rd, Buln Buln VIC, Australia"
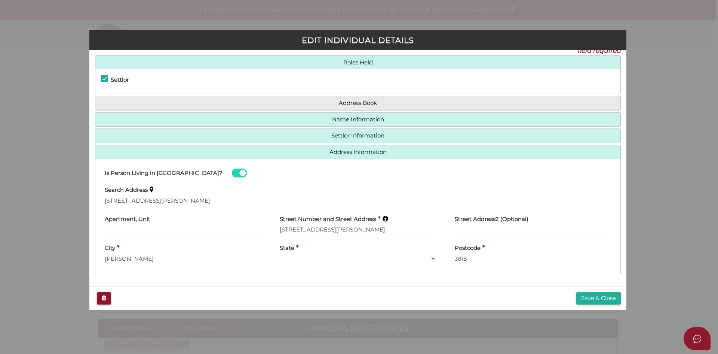
type input "76 Platts Road"
type input "Buln Buln"
select select "VIC"
type input "3821"
click at [587, 297] on button "Save & Close" at bounding box center [599, 298] width 45 height 12
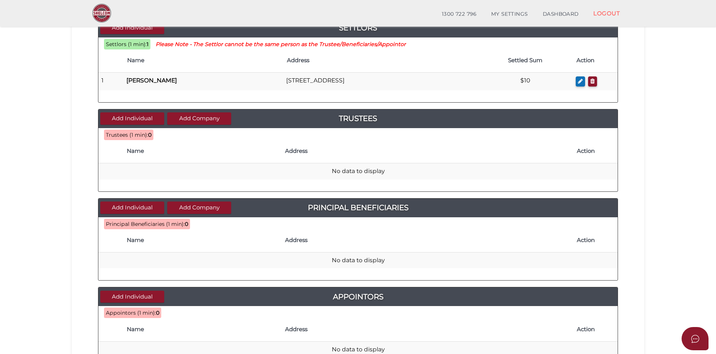
scroll to position [112, 0]
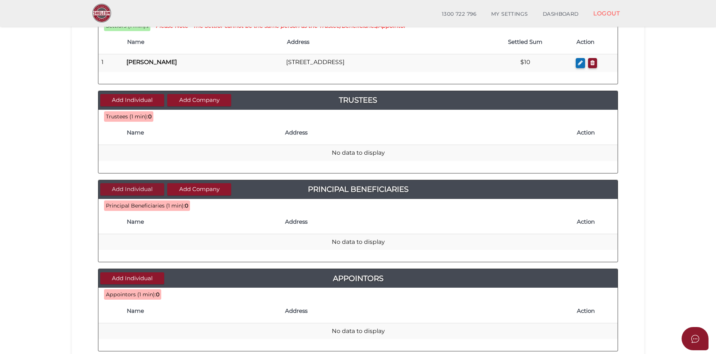
click at [147, 188] on button "Add Individual" at bounding box center [132, 189] width 64 height 12
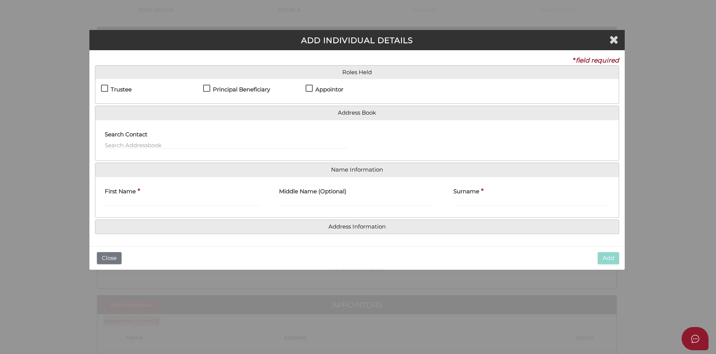
scroll to position [0, 0]
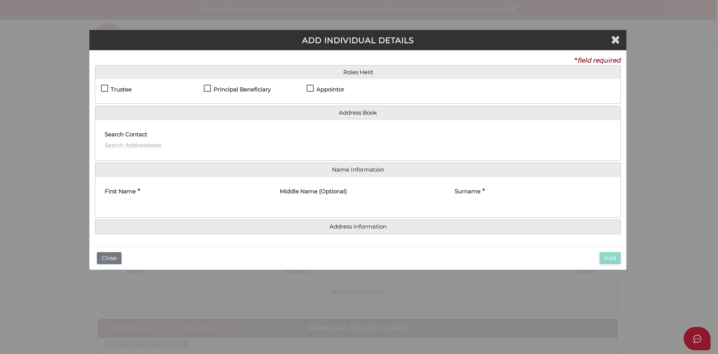
click at [220, 88] on h4 "Principal Beneficiary" at bounding box center [242, 89] width 57 height 6
checkbox input "true"
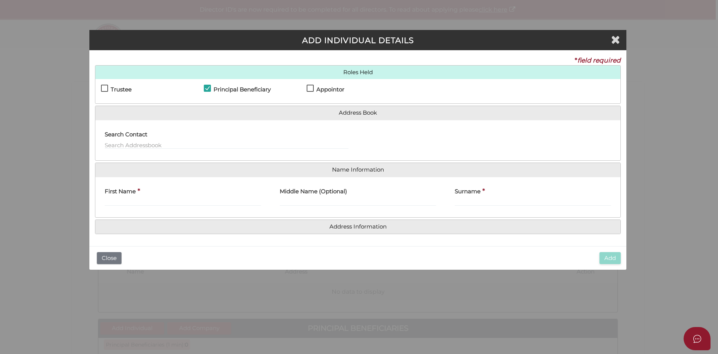
click at [333, 89] on h4 "Appointor" at bounding box center [331, 89] width 28 height 6
checkbox input "true"
click at [198, 153] on div "Search Contact" at bounding box center [226, 140] width 263 height 29
click at [194, 139] on div "Search Contact" at bounding box center [227, 138] width 244 height 24
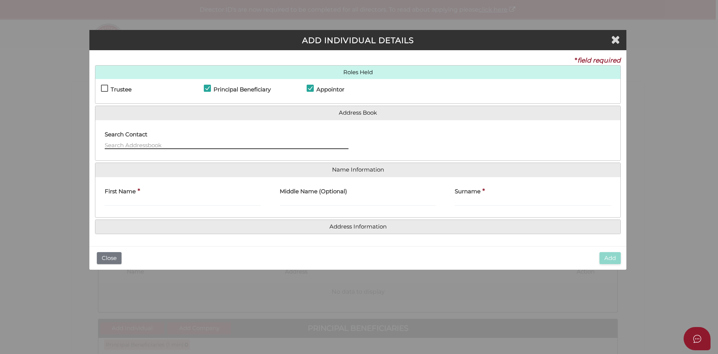
click at [190, 146] on input "text" at bounding box center [227, 145] width 244 height 8
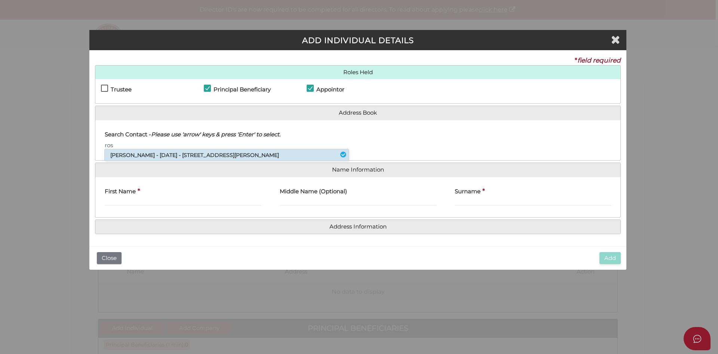
click at [200, 153] on li "Rosario Caporale - 21/07/1977 - 15 Karen Street, Highett, VIC, 3190" at bounding box center [227, 154] width 244 height 11
type input "Rosario"
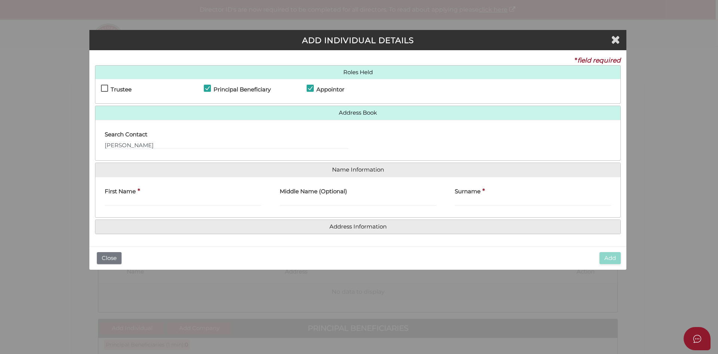
type input "Rosario"
type input "Caporale"
type input "5"
type input "15 Karen Street"
type input "Highett"
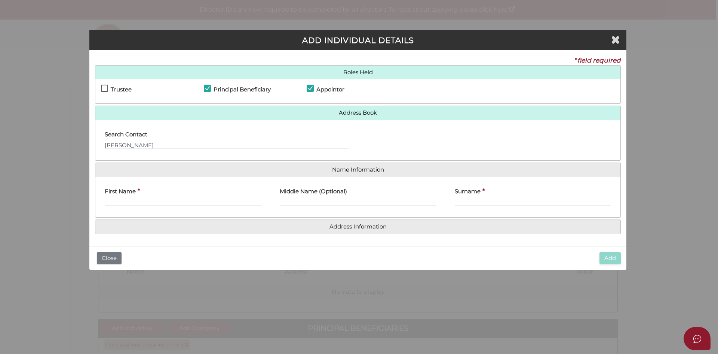
type input "3190"
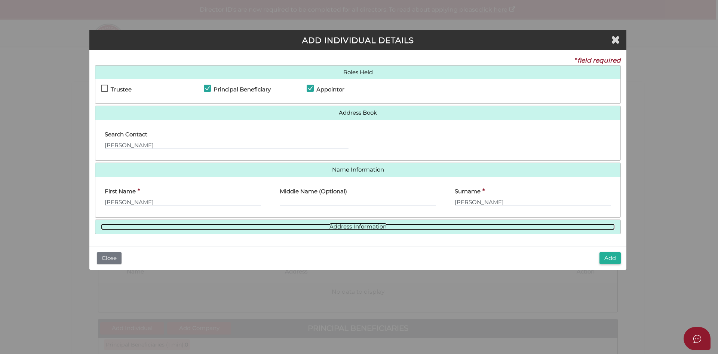
click at [346, 228] on link "Address Information" at bounding box center [358, 226] width 514 height 6
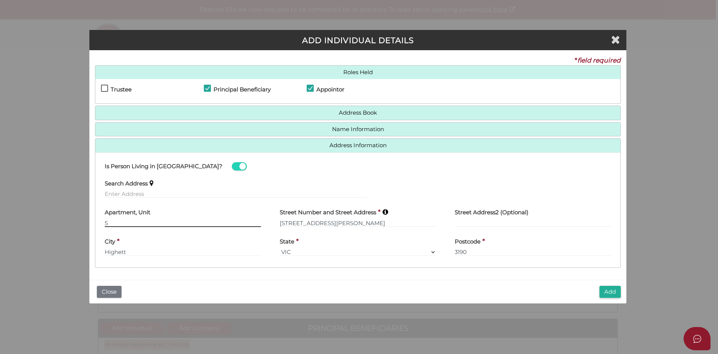
click at [149, 220] on input "5" at bounding box center [183, 223] width 156 height 8
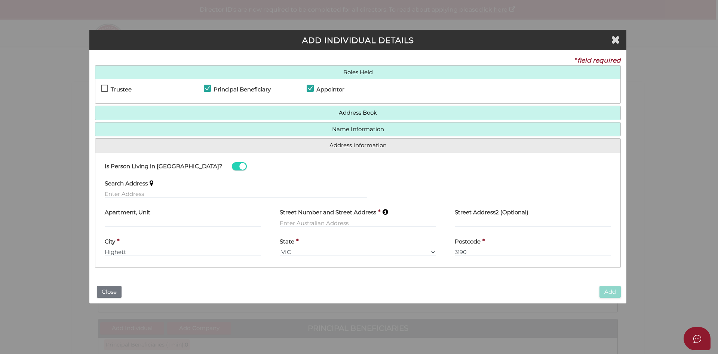
click at [176, 179] on div "Search Address" at bounding box center [236, 186] width 263 height 24
click at [175, 187] on div "Search Address" at bounding box center [236, 186] width 263 height 24
click at [175, 194] on input "text" at bounding box center [236, 194] width 263 height 8
paste input "6 Hennessy St CRAIGIEBURN"
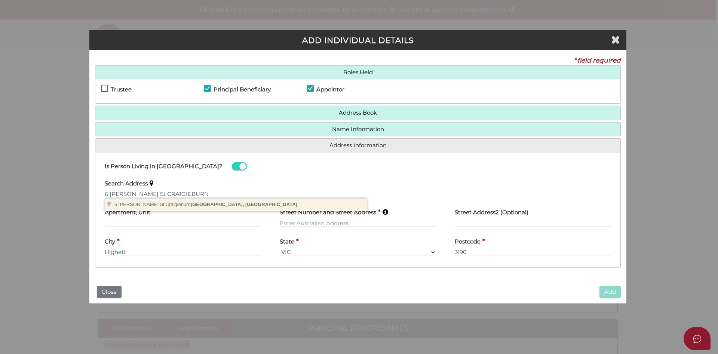
type input "6 Hennessy St, Craigieburn VIC, Australia"
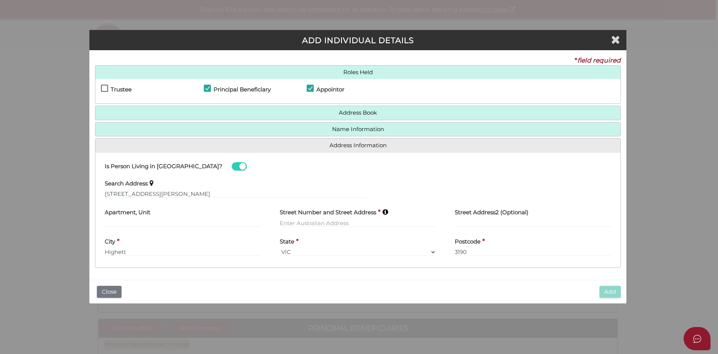
type input "6 Hennessy Street"
type input "Craigieburn"
select select "VIC"
type input "3064"
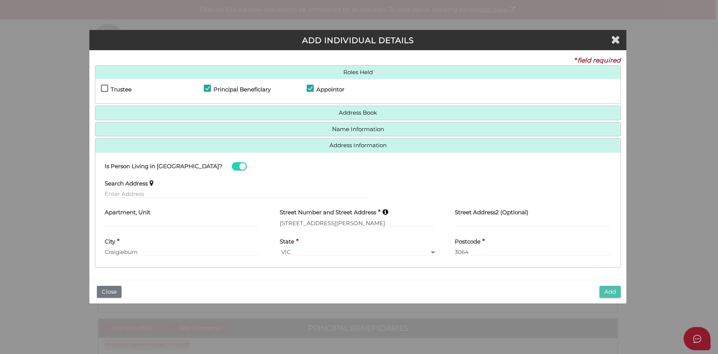
click at [611, 290] on button "Add" at bounding box center [610, 291] width 21 height 12
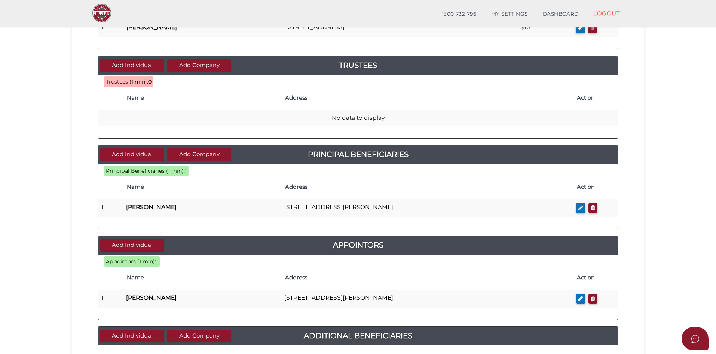
scroll to position [262, 0]
